Goal: Book appointment/travel/reservation

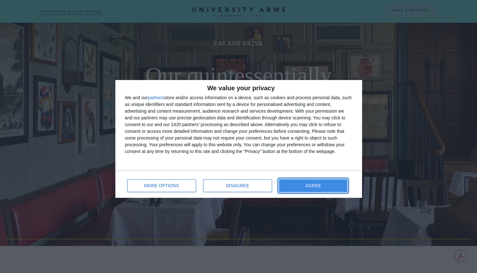
click at [317, 186] on span "AGREE" at bounding box center [313, 186] width 16 height 4
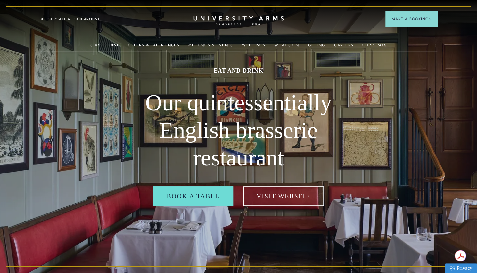
click at [226, 21] on icon at bounding box center [238, 18] width 90 height 4
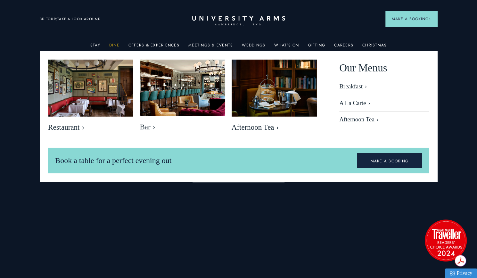
click at [116, 45] on link "Dine" at bounding box center [114, 47] width 10 height 8
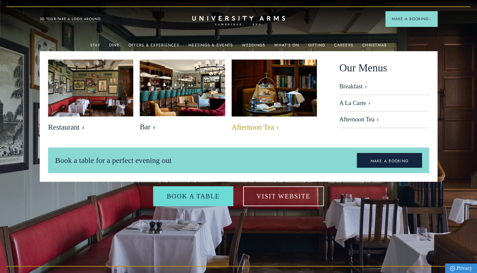
click at [271, 102] on img at bounding box center [274, 87] width 98 height 65
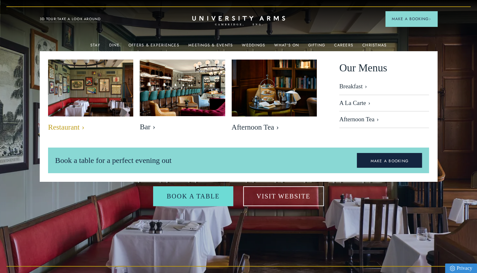
click at [103, 99] on img at bounding box center [91, 87] width 98 height 65
